Goal: Information Seeking & Learning: Learn about a topic

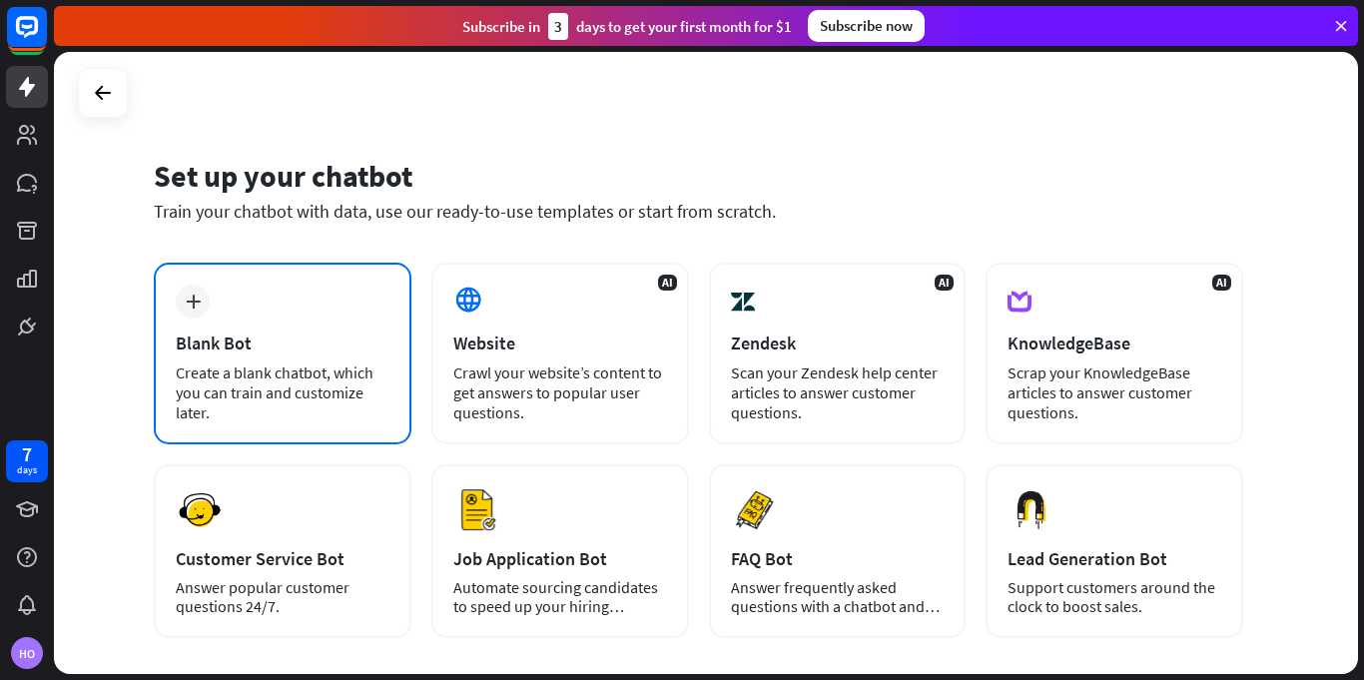
click at [342, 383] on div "Create a blank chatbot, which you can train and customize later." at bounding box center [283, 392] width 214 height 60
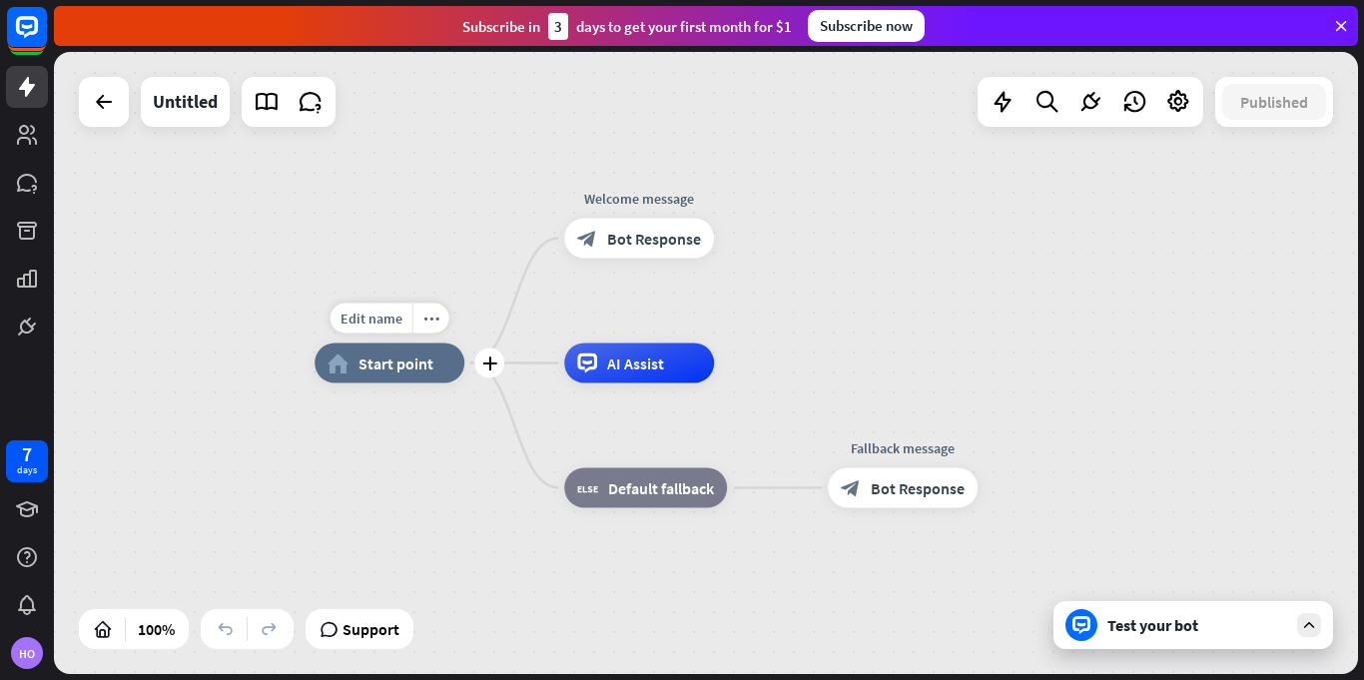
click at [400, 360] on span "Start point" at bounding box center [395, 363] width 75 height 20
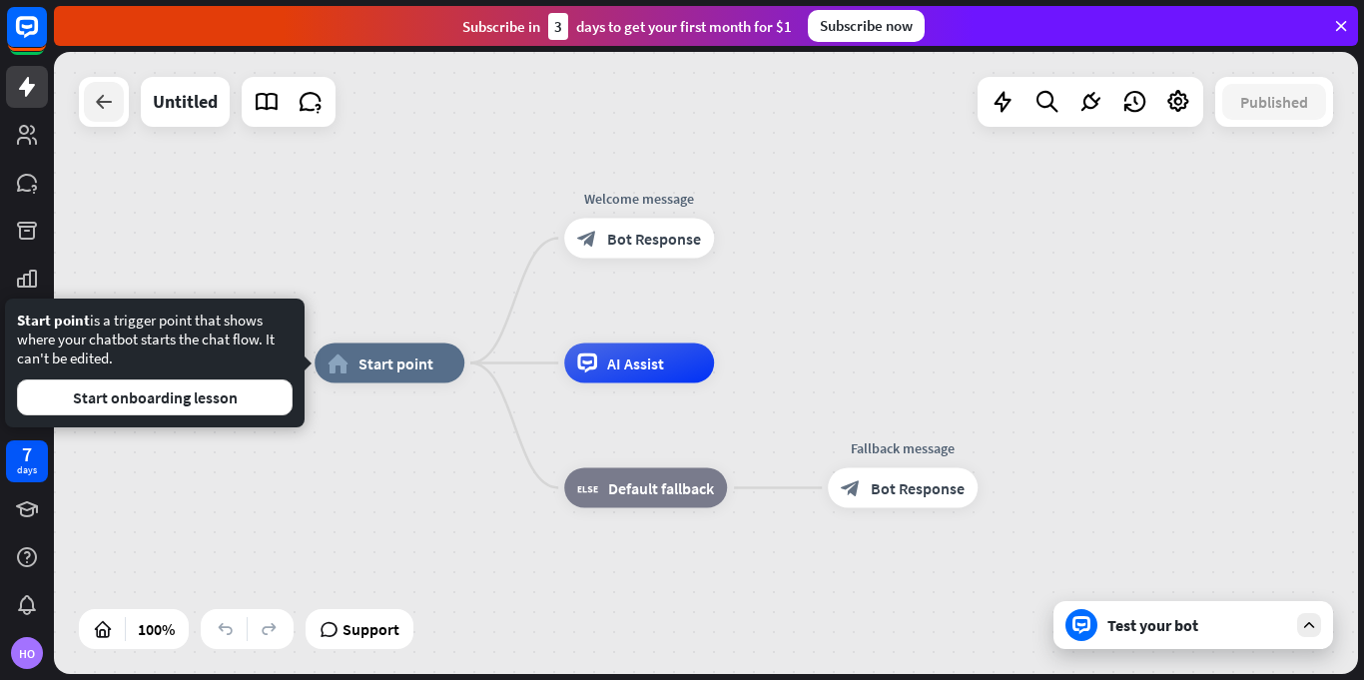
click at [94, 101] on icon at bounding box center [104, 102] width 24 height 24
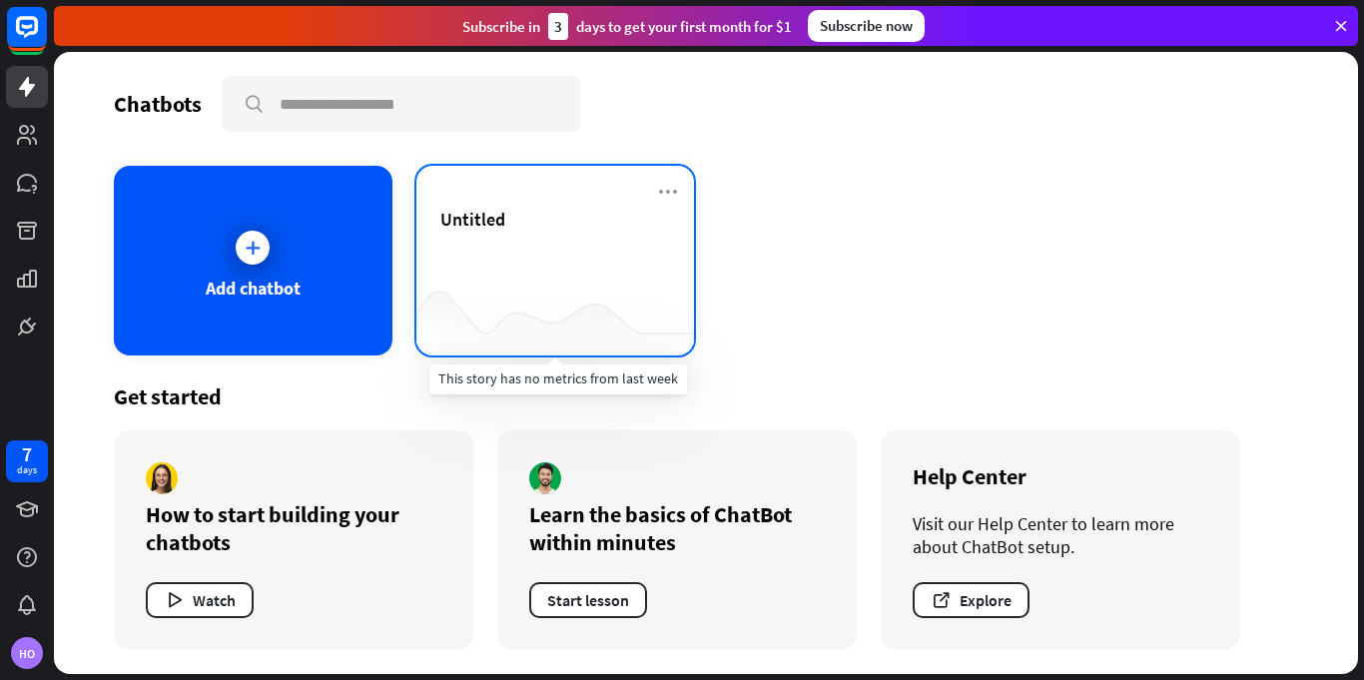
click at [527, 339] on div at bounding box center [555, 316] width 279 height 77
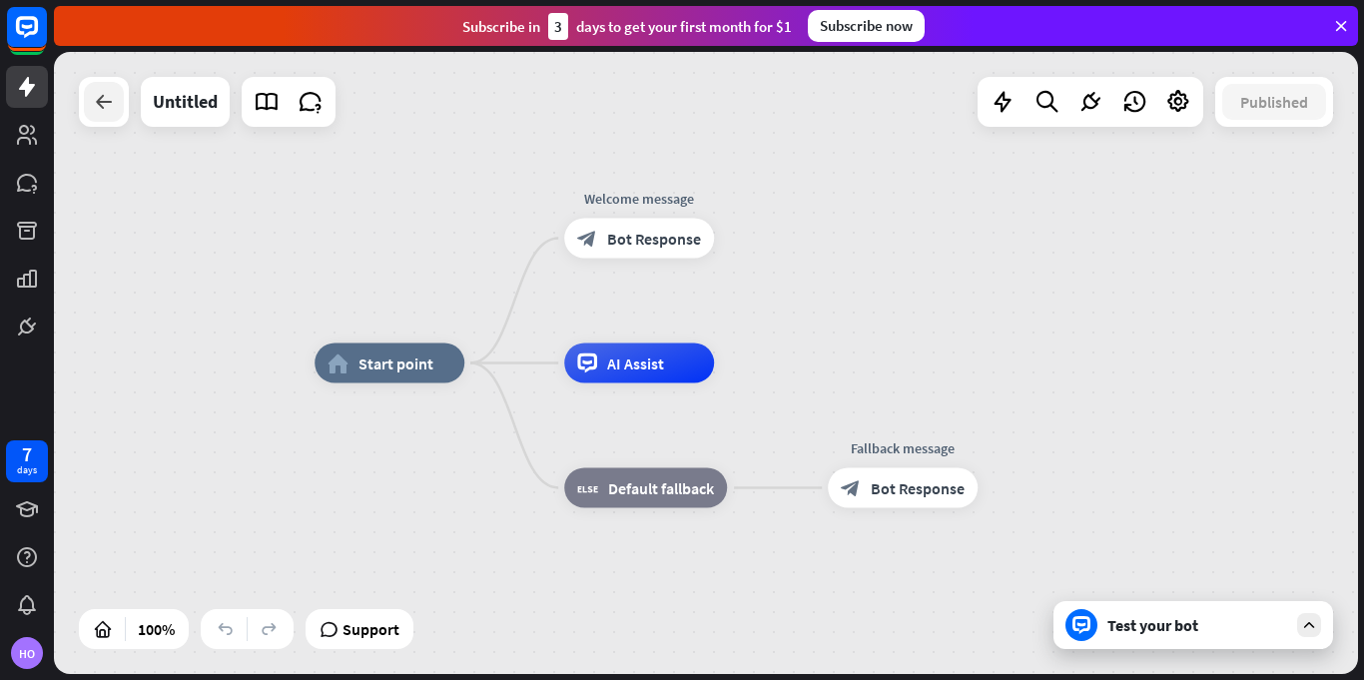
click at [93, 113] on icon at bounding box center [104, 102] width 24 height 24
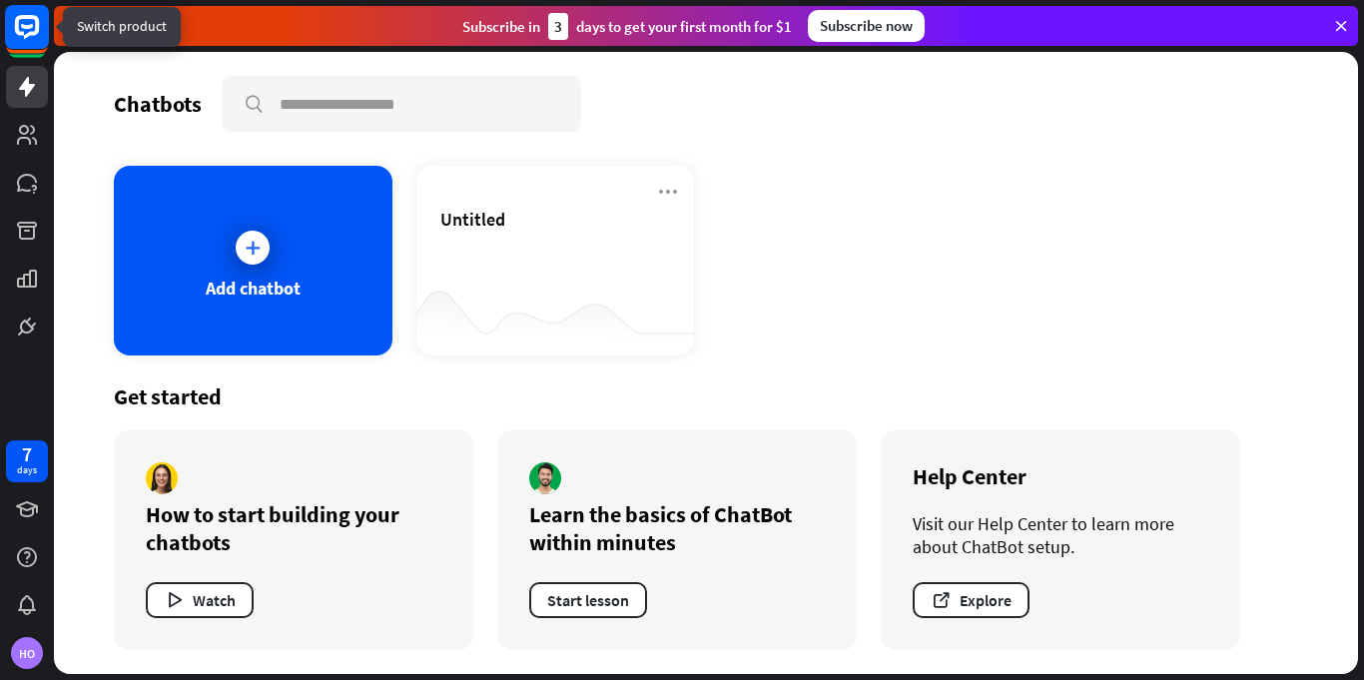
click at [25, 16] on icon at bounding box center [27, 27] width 24 height 24
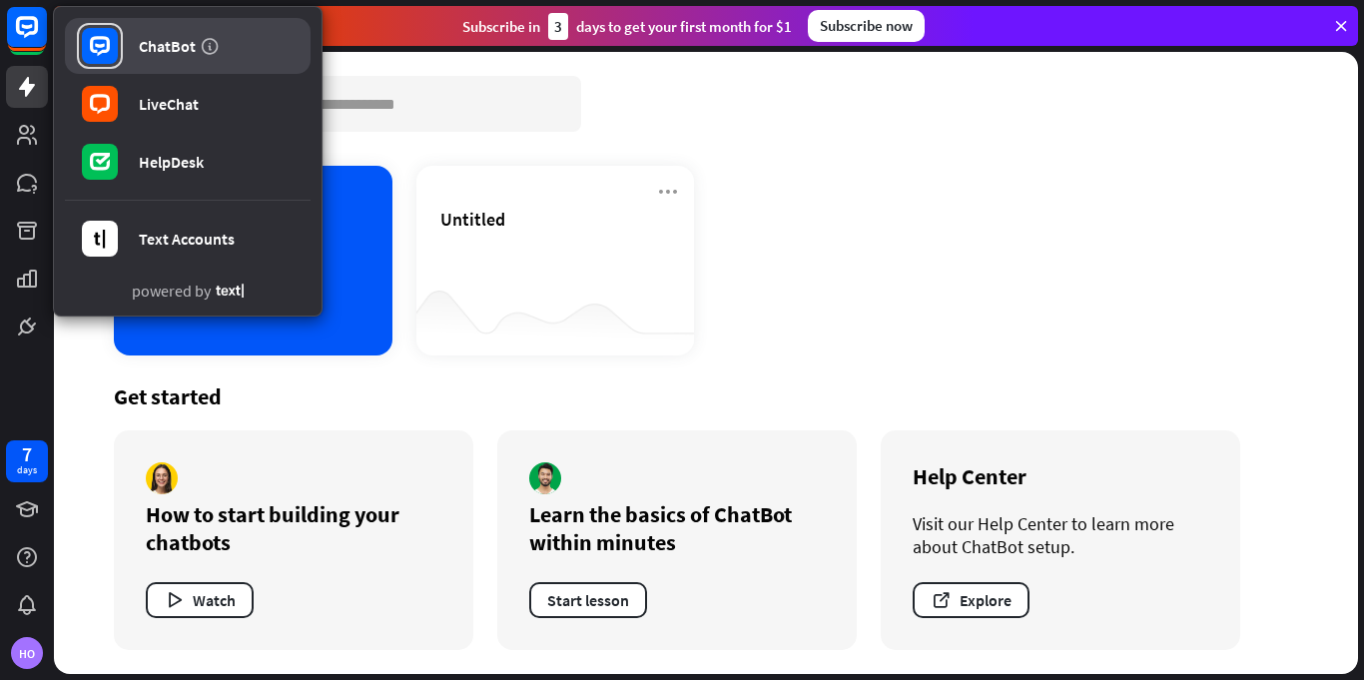
click at [122, 58] on div at bounding box center [100, 46] width 46 height 46
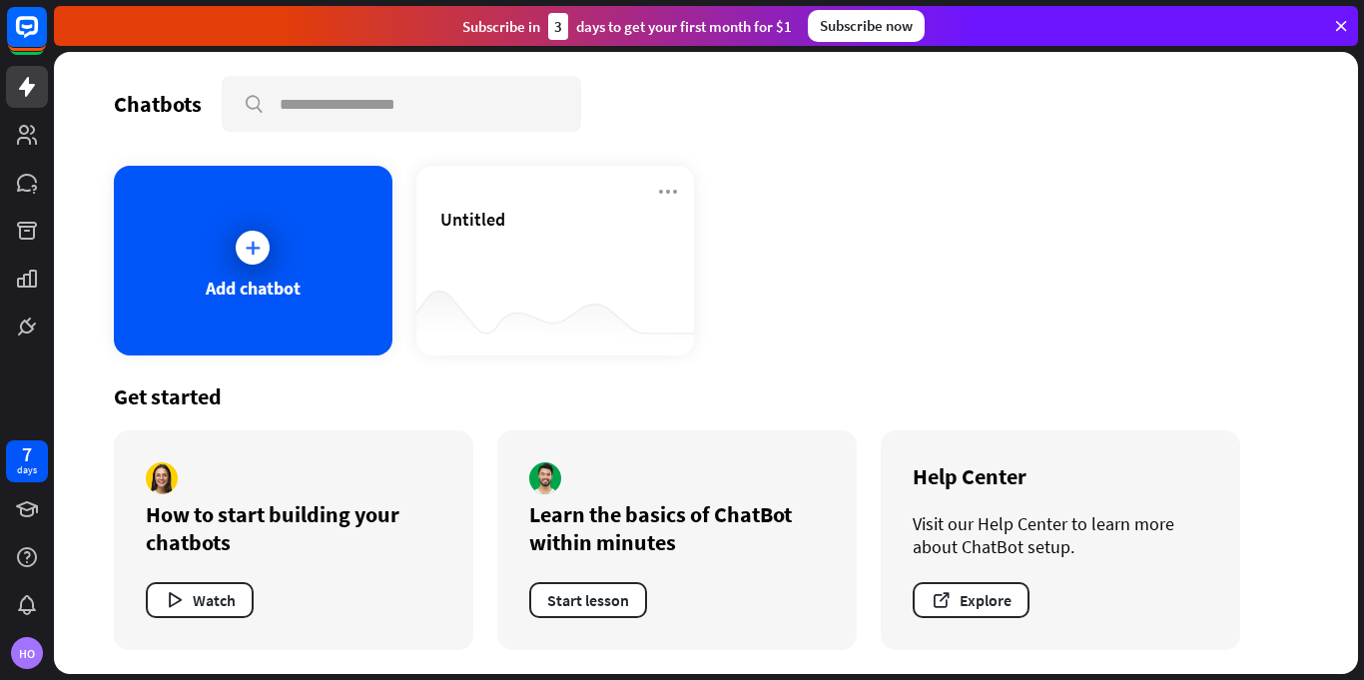
click at [358, 536] on div "How to start building your chatbots" at bounding box center [294, 528] width 296 height 56
click at [323, 549] on div "How to start building your chatbots" at bounding box center [294, 528] width 296 height 56
click at [7, 565] on div at bounding box center [27, 557] width 42 height 42
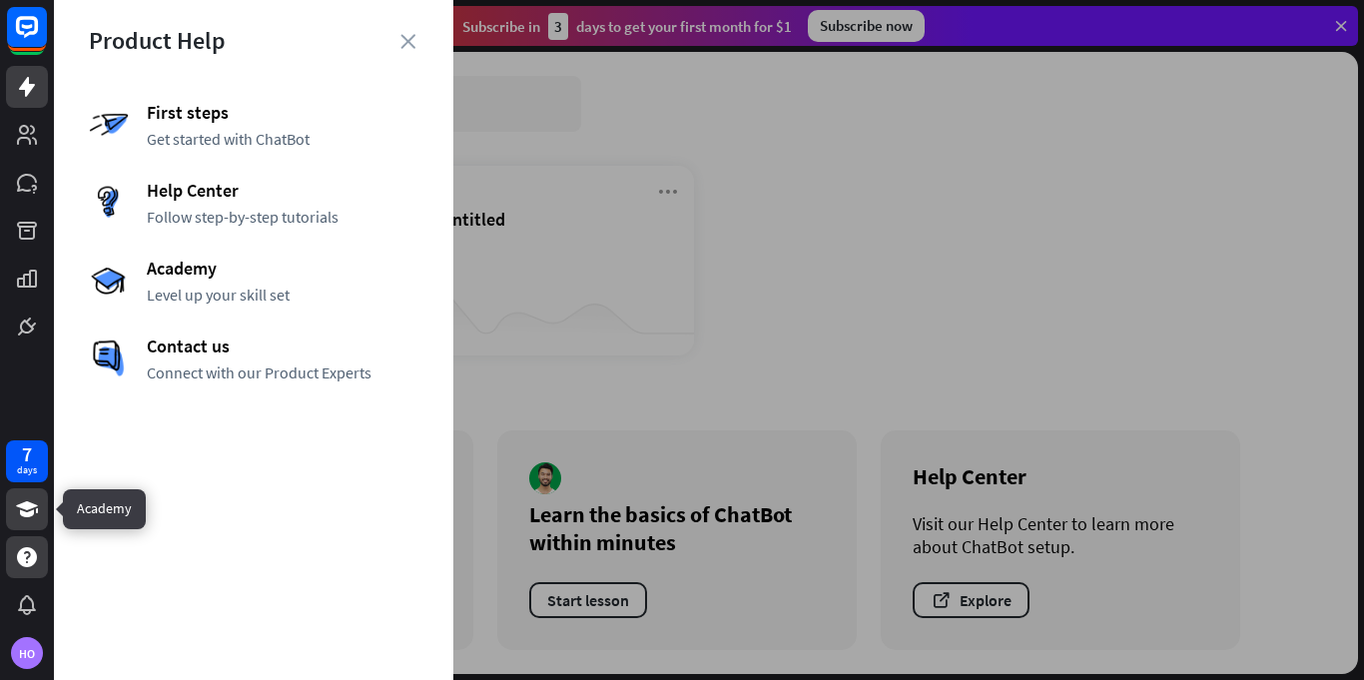
click at [22, 506] on icon at bounding box center [27, 509] width 22 height 16
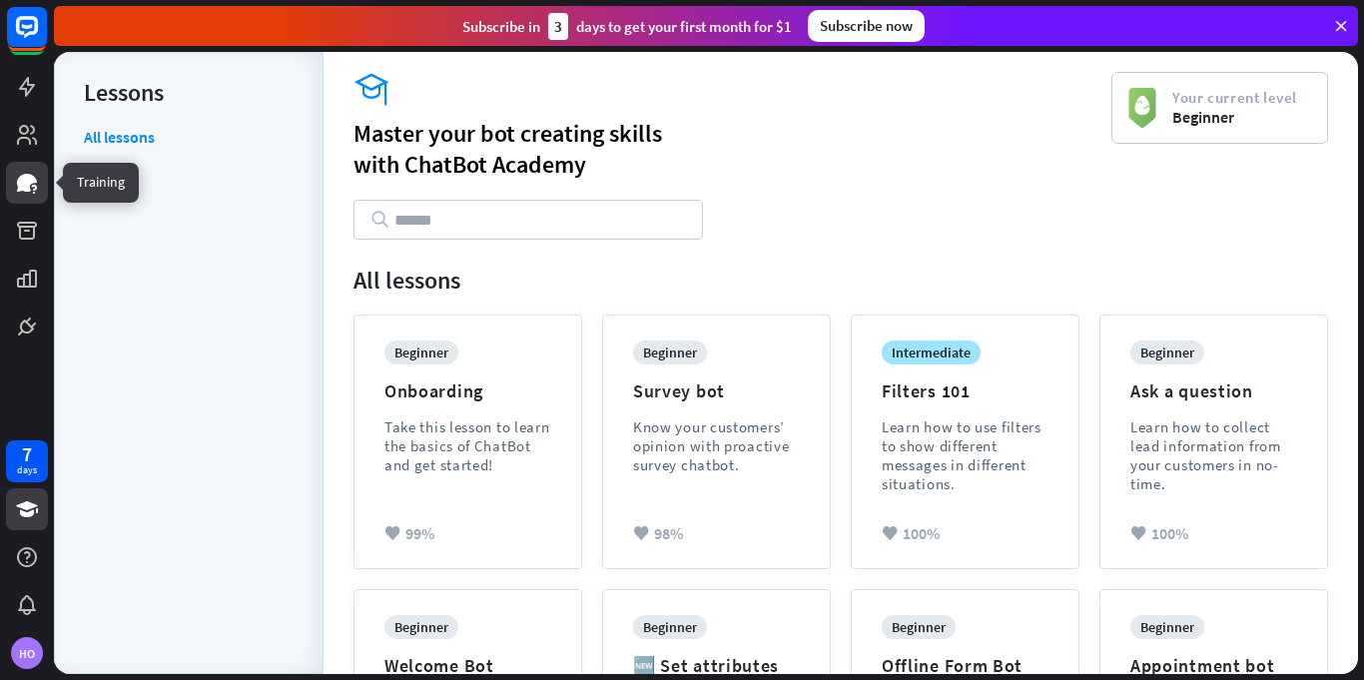
click at [15, 162] on link at bounding box center [27, 183] width 42 height 42
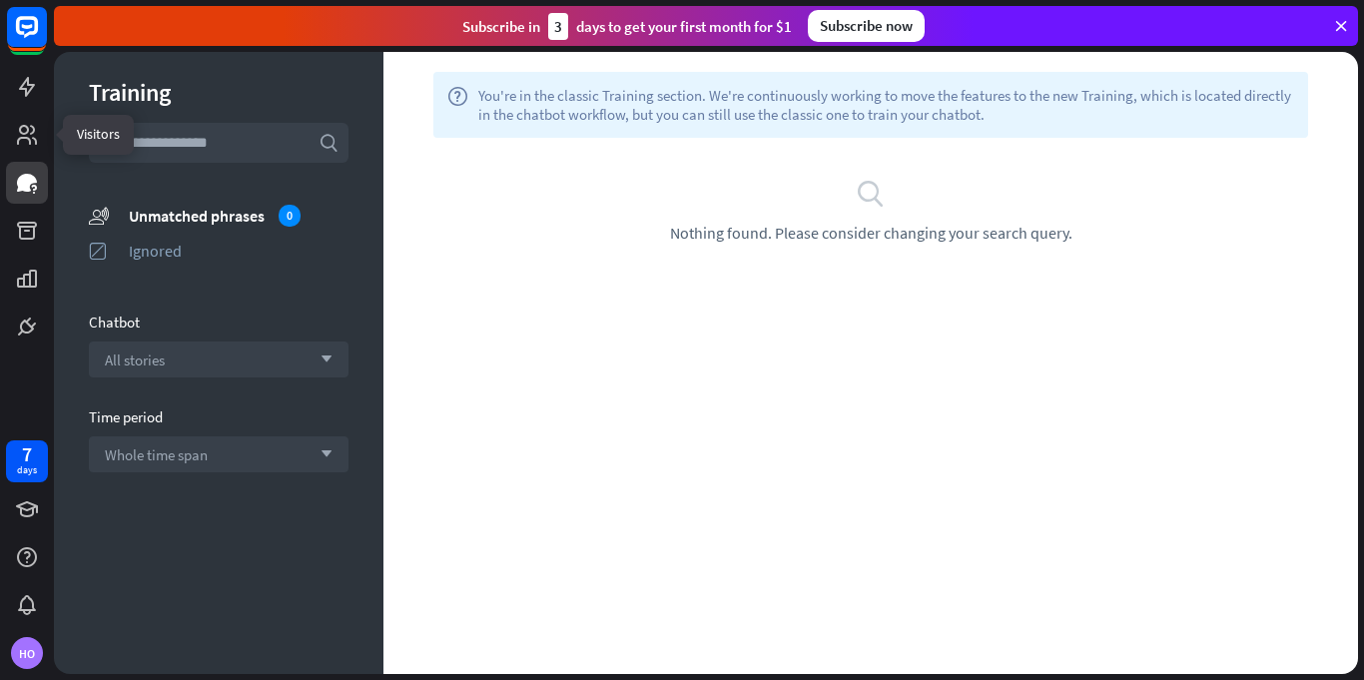
click at [4, 121] on div at bounding box center [27, 173] width 54 height 347
click at [6, 107] on div at bounding box center [27, 87] width 42 height 42
click at [20, 105] on link at bounding box center [27, 87] width 42 height 42
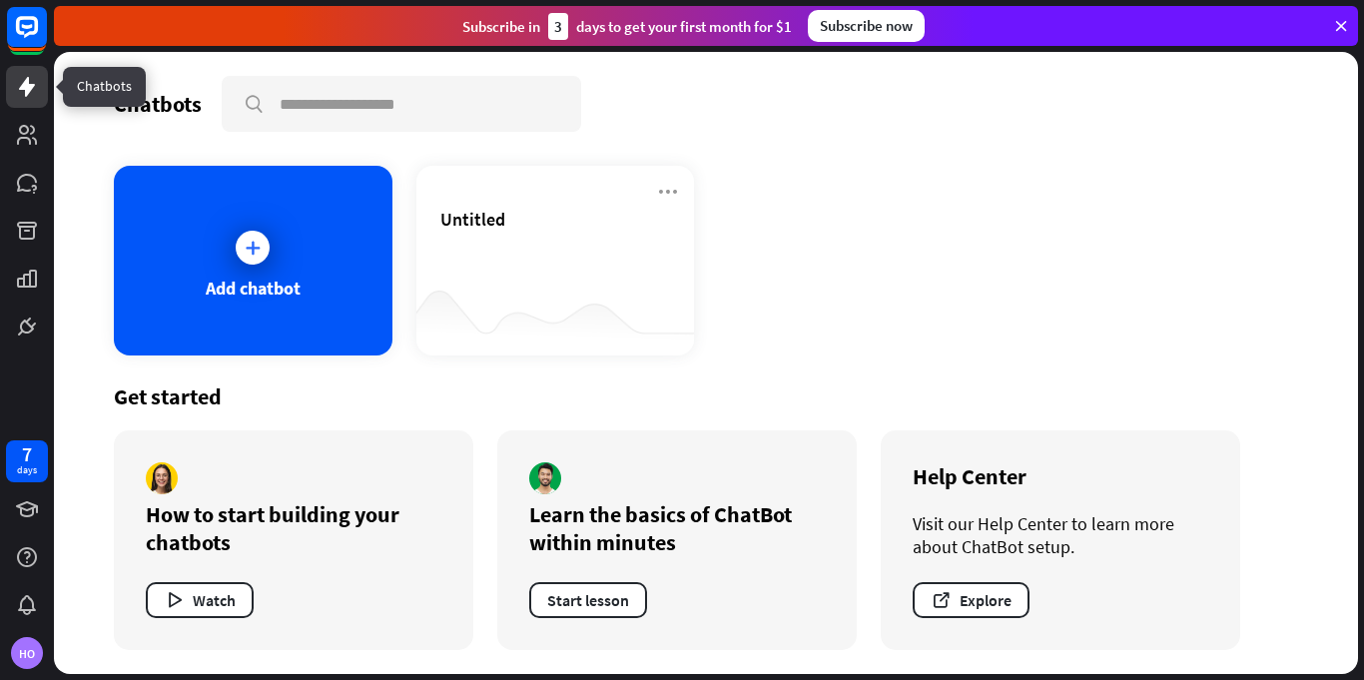
click at [31, 96] on icon at bounding box center [27, 87] width 24 height 24
click at [30, 96] on icon at bounding box center [27, 87] width 24 height 24
click at [41, 42] on rect at bounding box center [27, 27] width 44 height 44
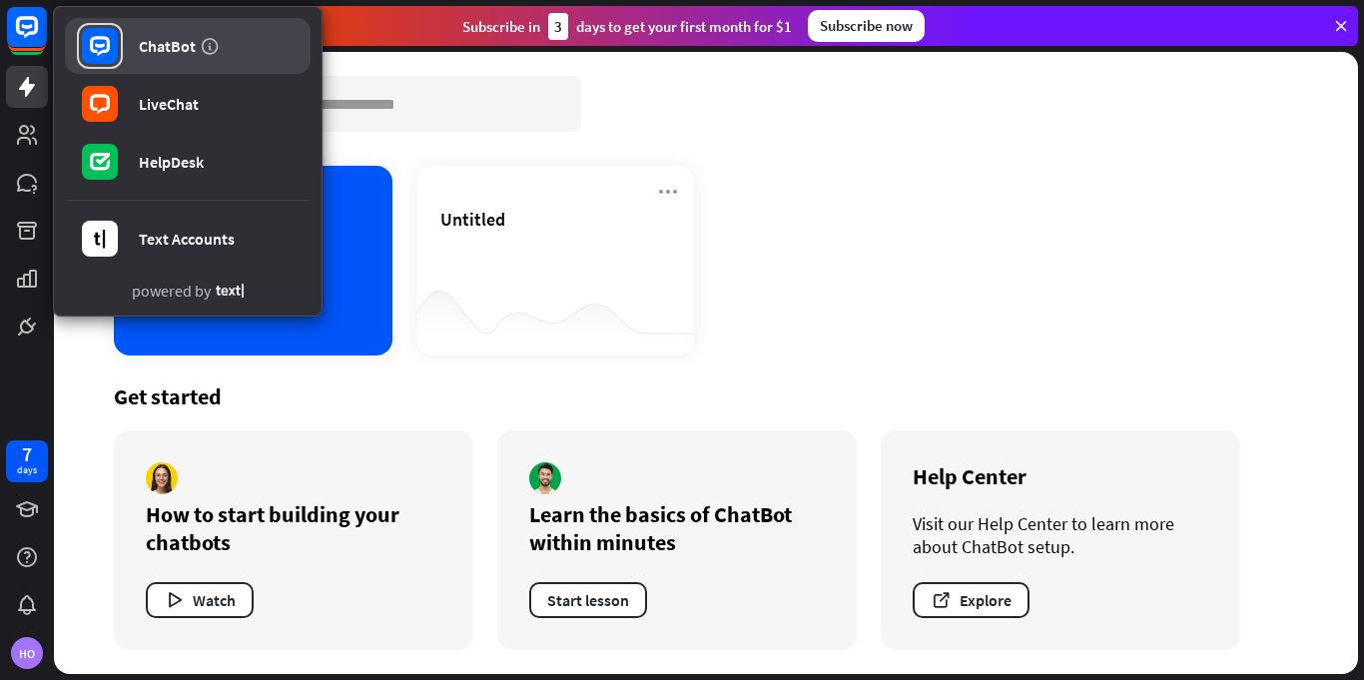
click at [161, 49] on div "ChatBot" at bounding box center [167, 46] width 57 height 20
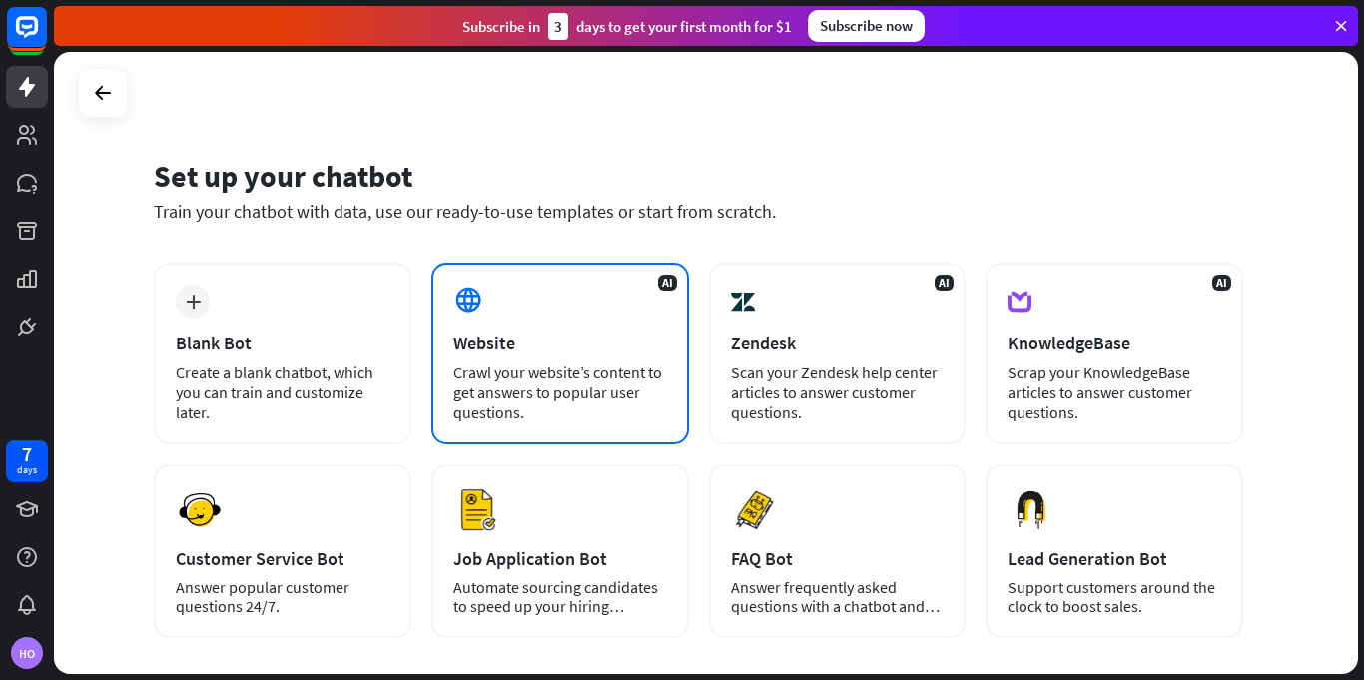
click at [555, 346] on div "Website" at bounding box center [560, 343] width 214 height 23
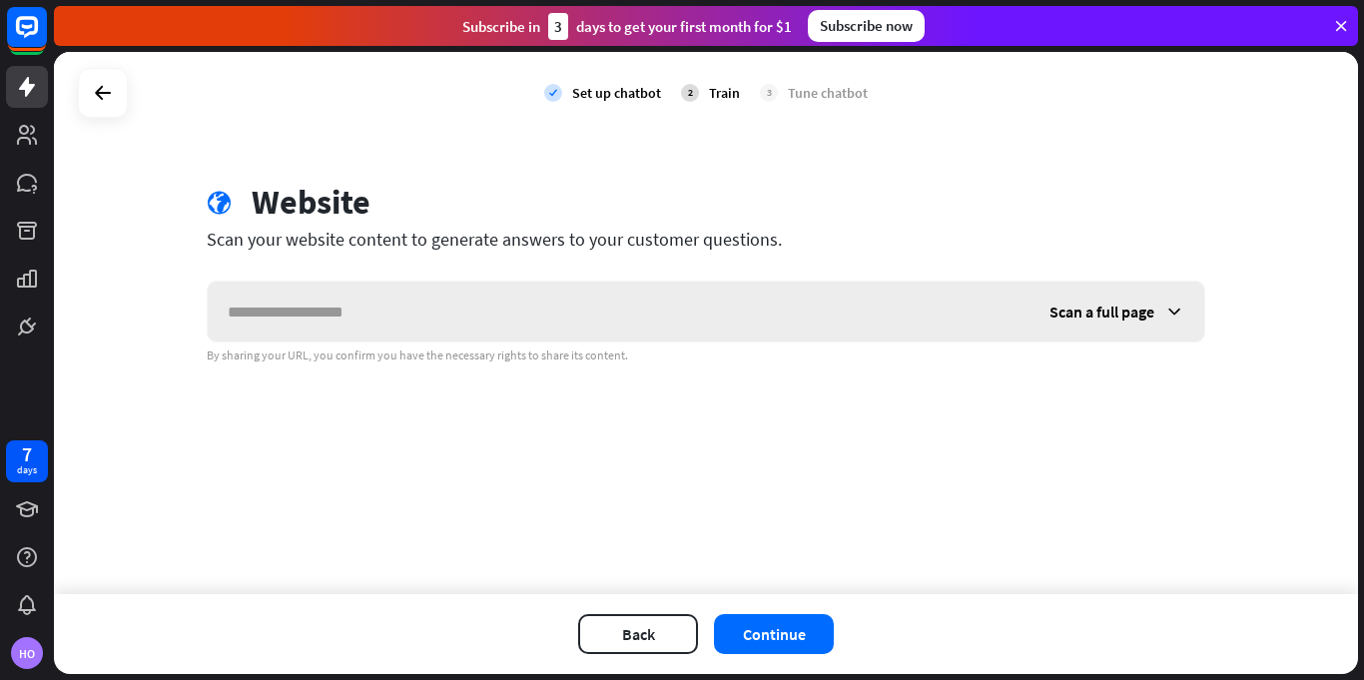
click at [483, 340] on input "text" at bounding box center [619, 312] width 822 height 60
click at [613, 625] on button "Back" at bounding box center [638, 634] width 120 height 40
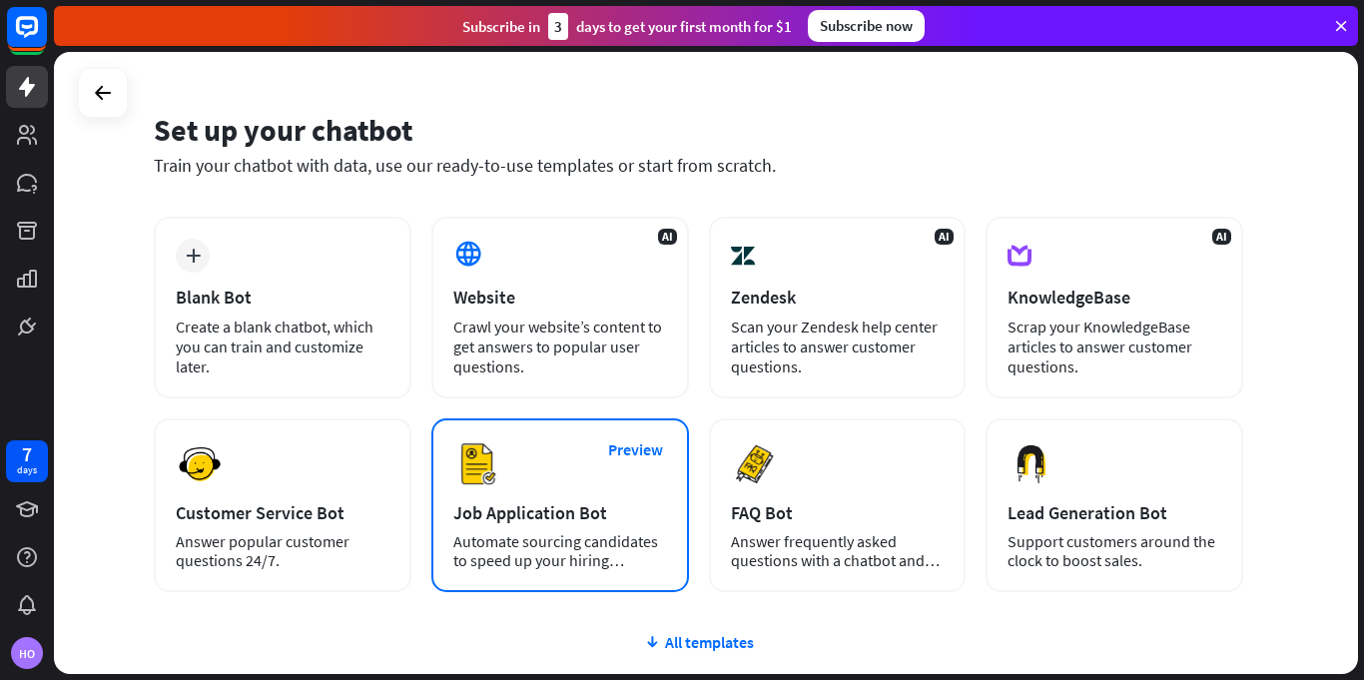
scroll to position [60, 0]
